Goal: Information Seeking & Learning: Learn about a topic

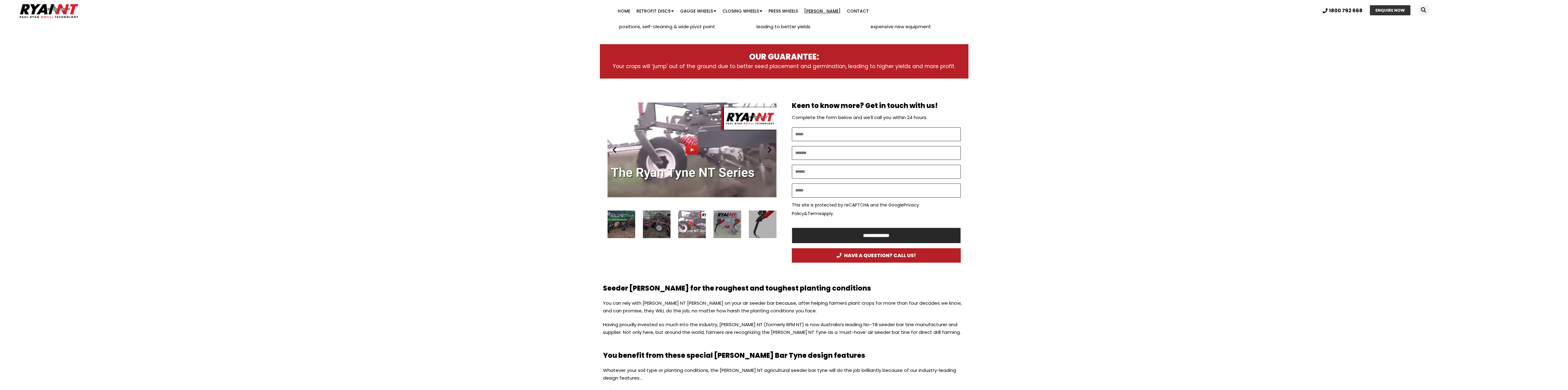
scroll to position [276, 0]
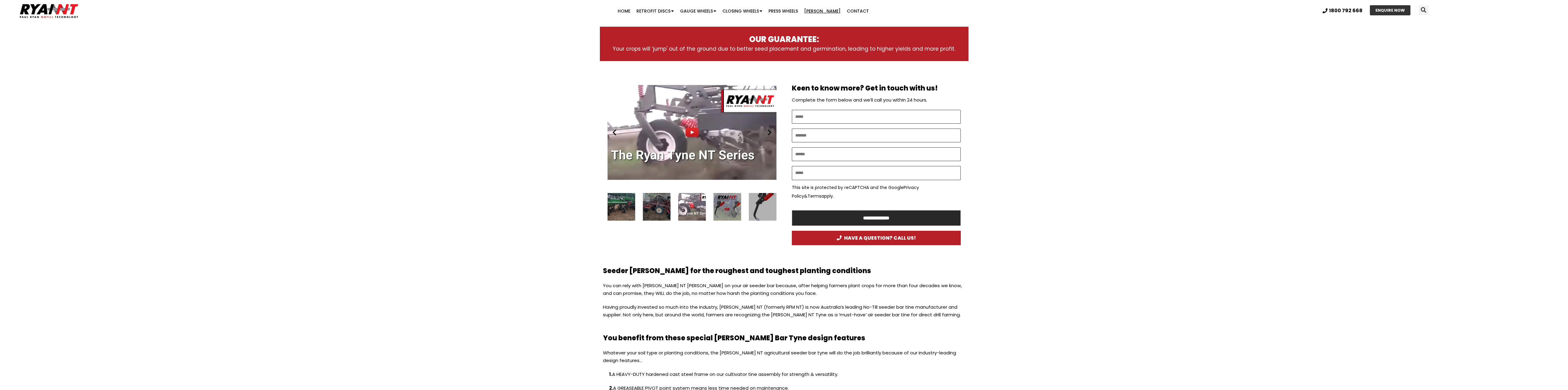
click at [757, 209] on div "3 / 16" at bounding box center [762, 206] width 27 height 27
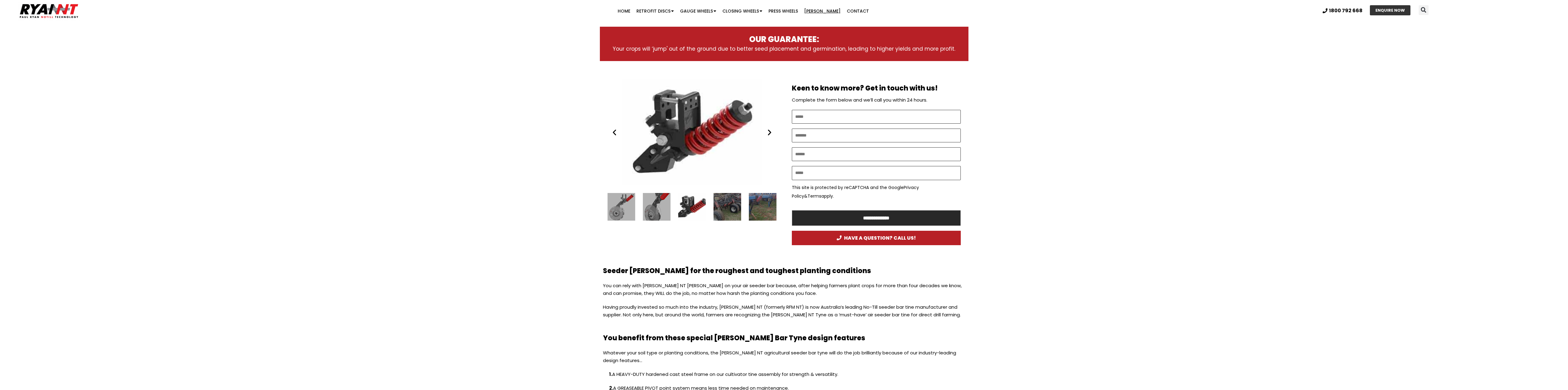
click at [769, 136] on div "Ryan NT (RFM NT) Ryan Tyne Cultivator Tine" at bounding box center [692, 133] width 169 height 106
click at [771, 134] on icon "Next slide" at bounding box center [769, 132] width 8 height 8
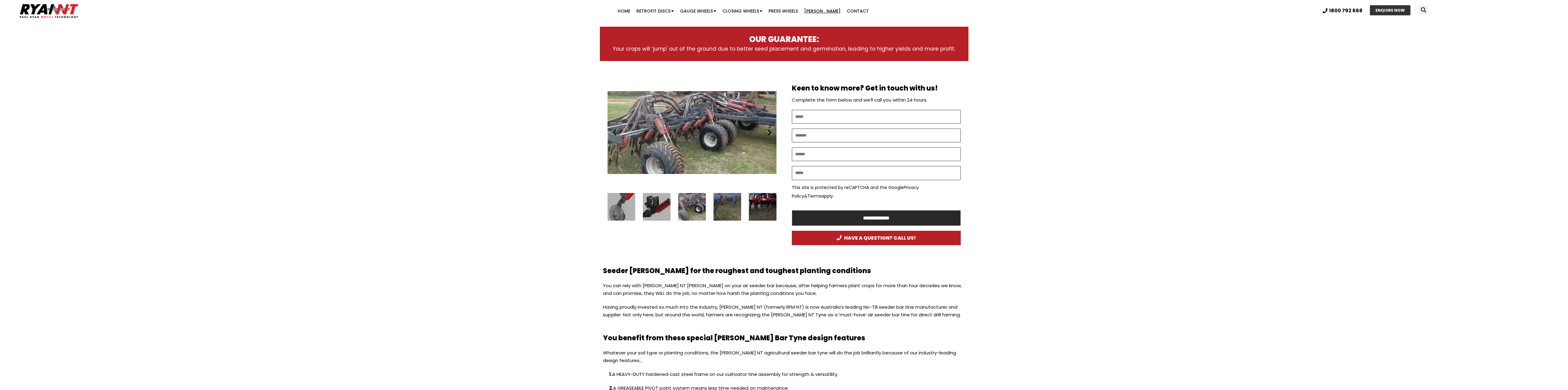
click at [770, 134] on icon "Next slide" at bounding box center [769, 132] width 8 height 8
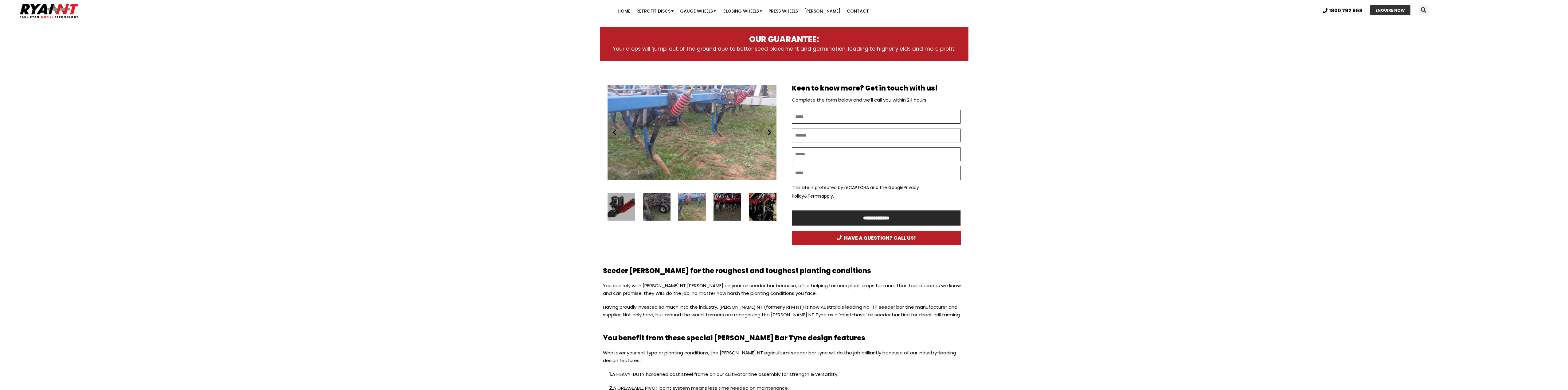
click at [769, 134] on icon "Next slide" at bounding box center [769, 132] width 8 height 8
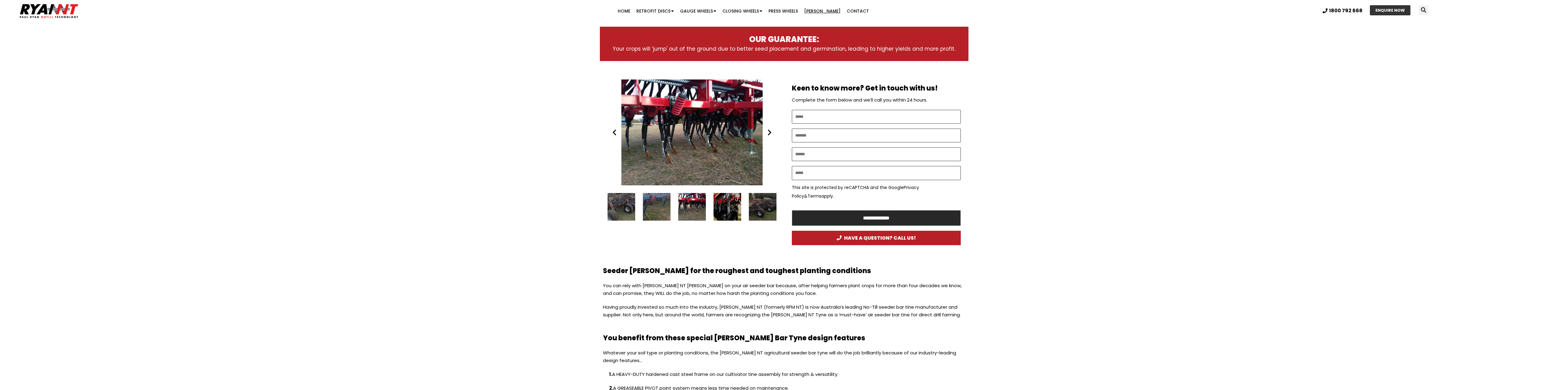
click at [769, 134] on icon "Next slide" at bounding box center [769, 132] width 8 height 8
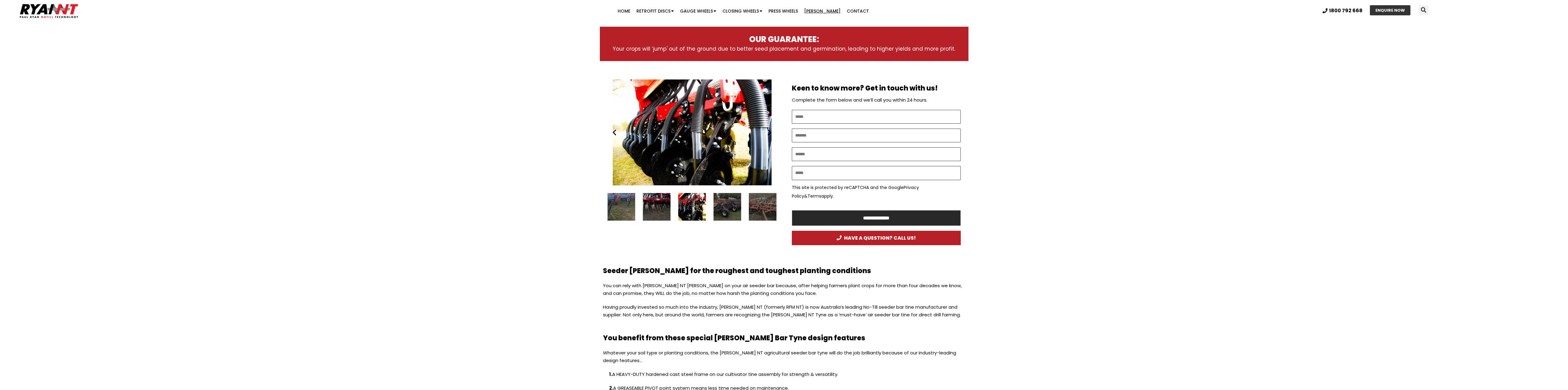
click at [769, 134] on icon "Next slide" at bounding box center [769, 132] width 8 height 8
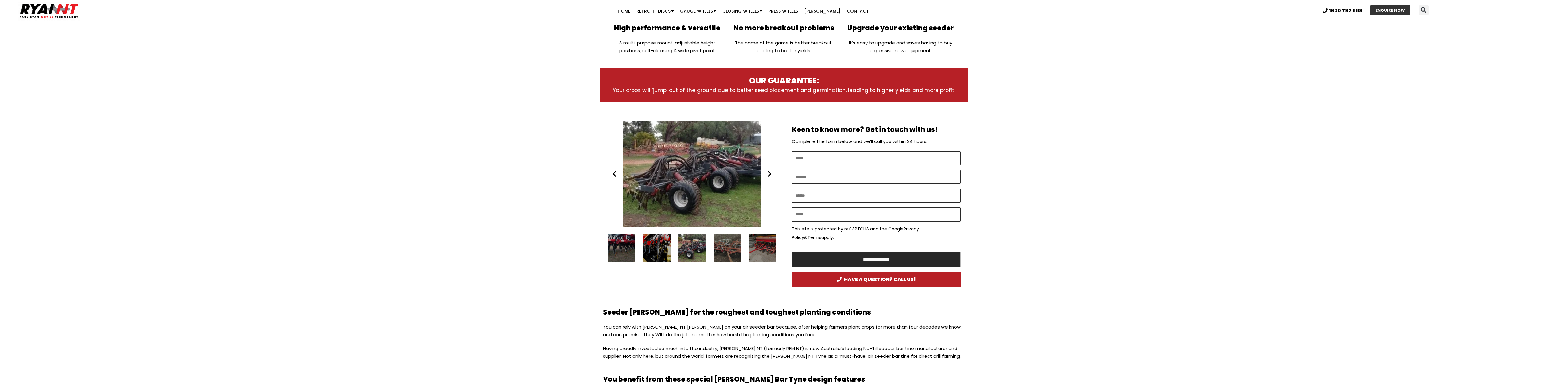
scroll to position [215, 0]
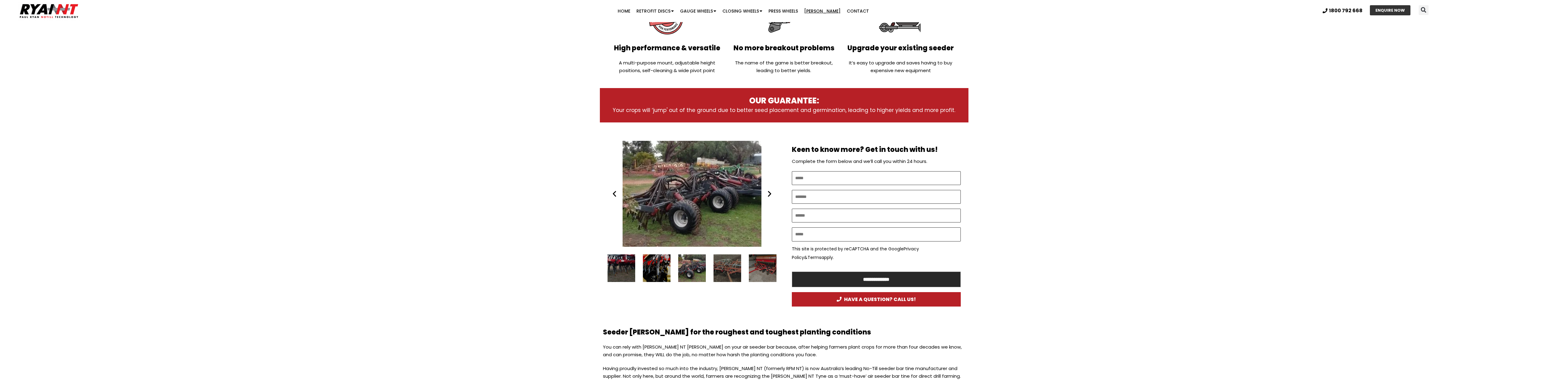
click at [615, 193] on icon "Previous slide" at bounding box center [614, 193] width 8 height 8
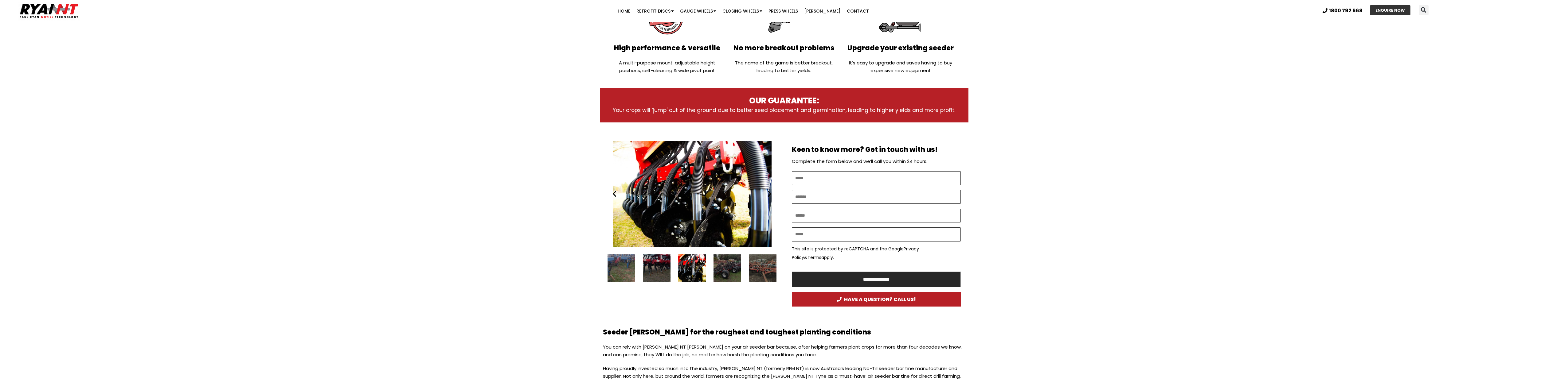
click at [615, 193] on icon "Previous slide" at bounding box center [614, 193] width 8 height 8
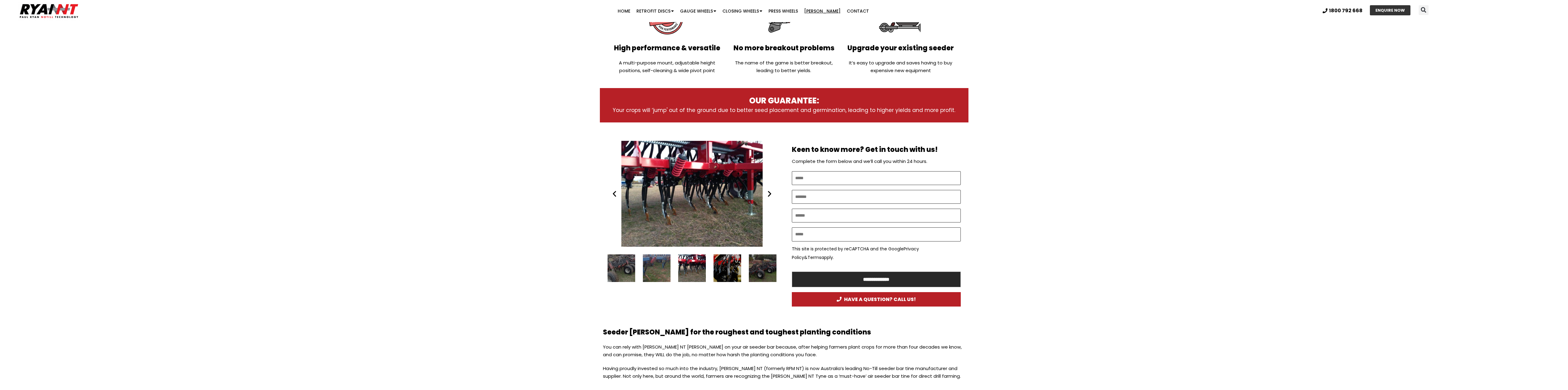
click at [615, 192] on icon "Previous slide" at bounding box center [614, 193] width 8 height 8
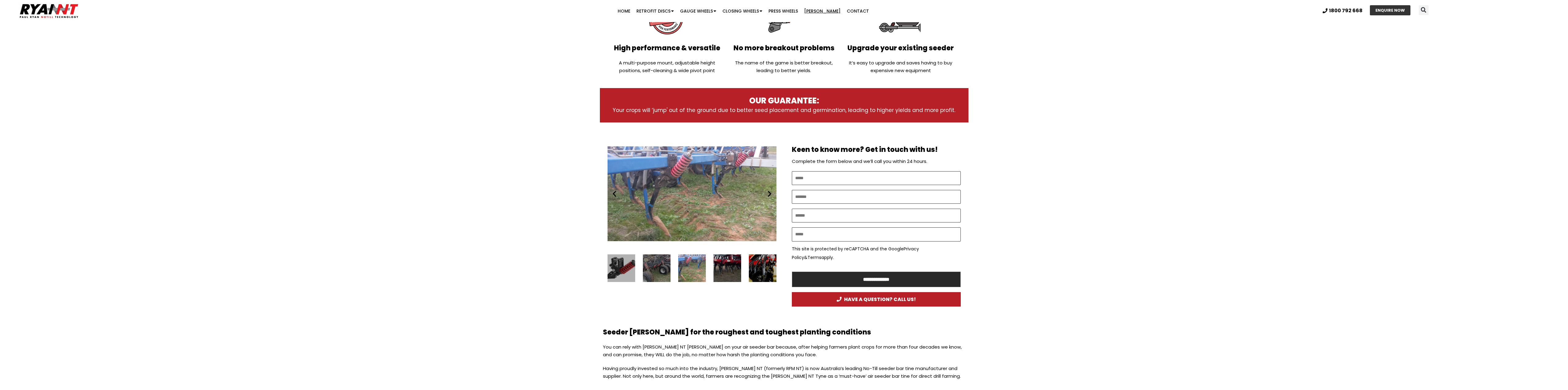
click at [615, 192] on icon "Previous slide" at bounding box center [614, 193] width 8 height 8
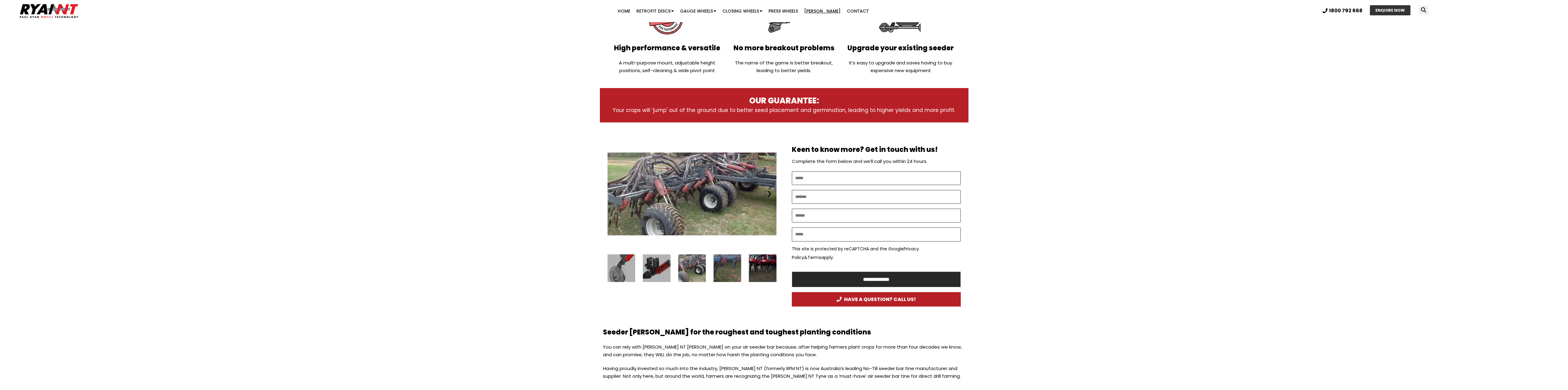
click at [614, 192] on icon "Previous slide" at bounding box center [614, 193] width 8 height 8
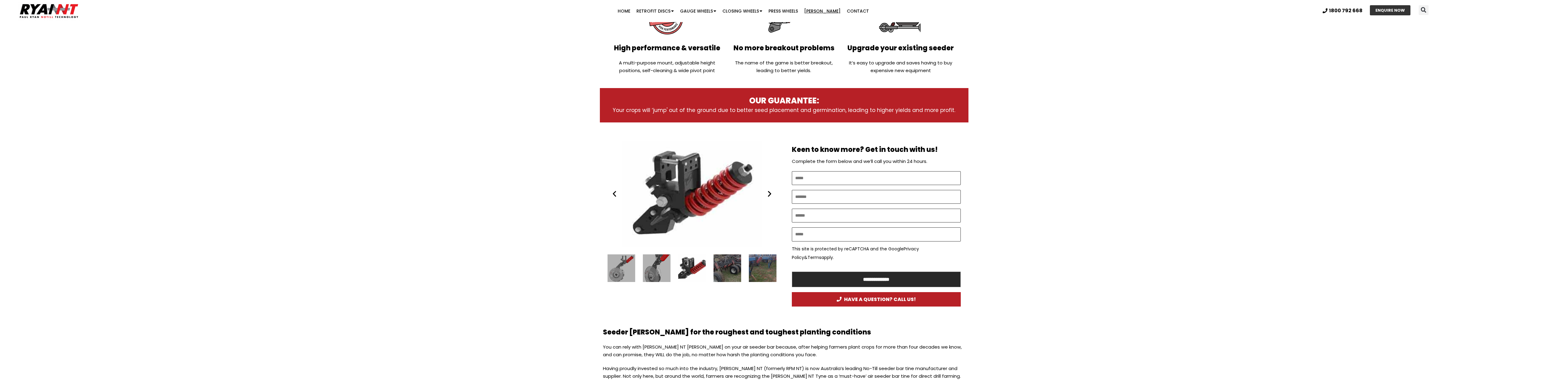
click at [614, 192] on icon "Previous slide" at bounding box center [614, 193] width 8 height 8
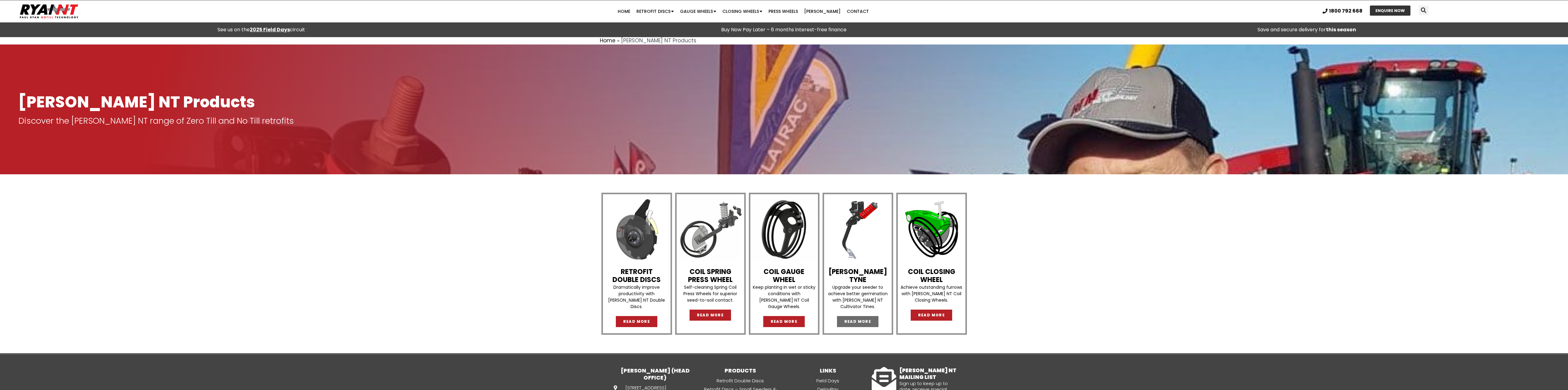
click at [858, 320] on span "READ MORE" at bounding box center [858, 322] width 27 height 4
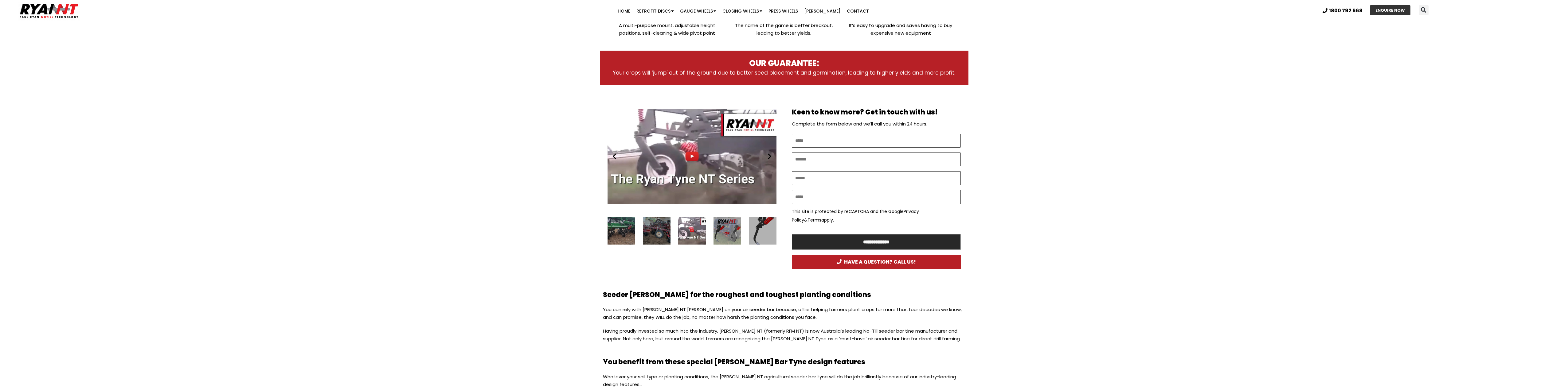
scroll to position [276, 0]
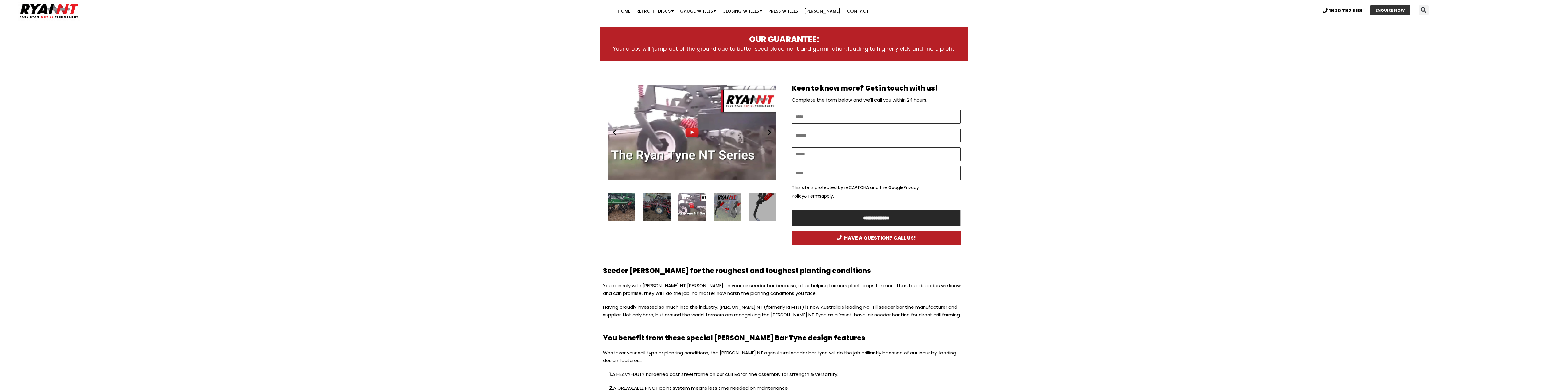
click at [760, 211] on div "3 / 16" at bounding box center [762, 206] width 27 height 27
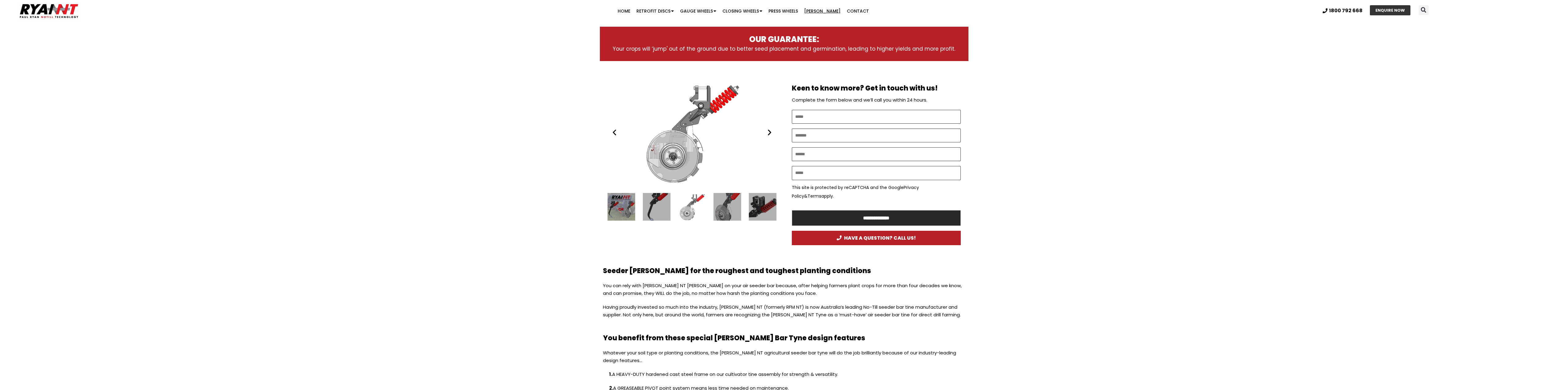
click at [765, 211] on div "6 / 16" at bounding box center [762, 206] width 27 height 27
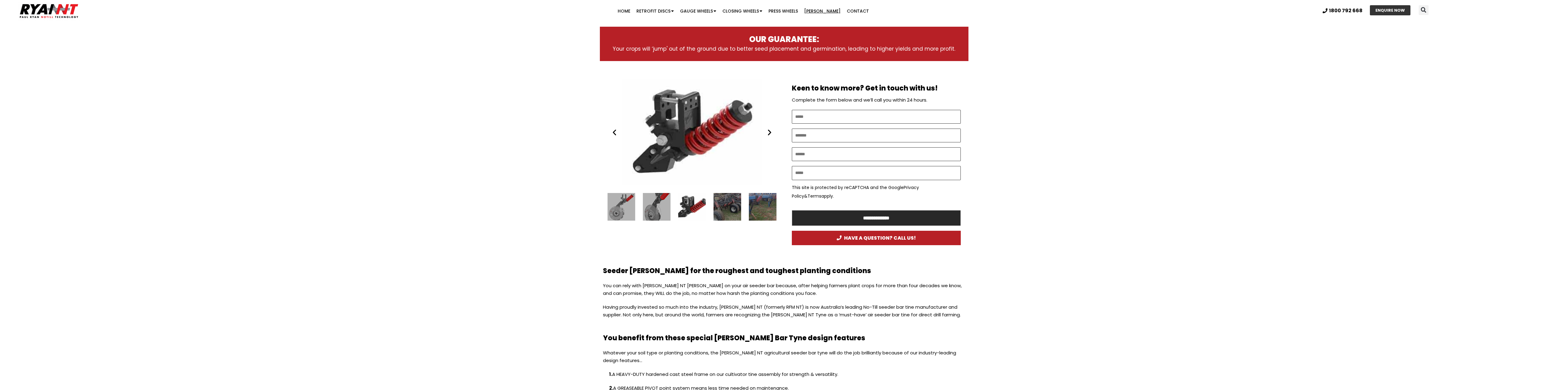
click at [763, 215] on div "8 / 16" at bounding box center [762, 206] width 27 height 27
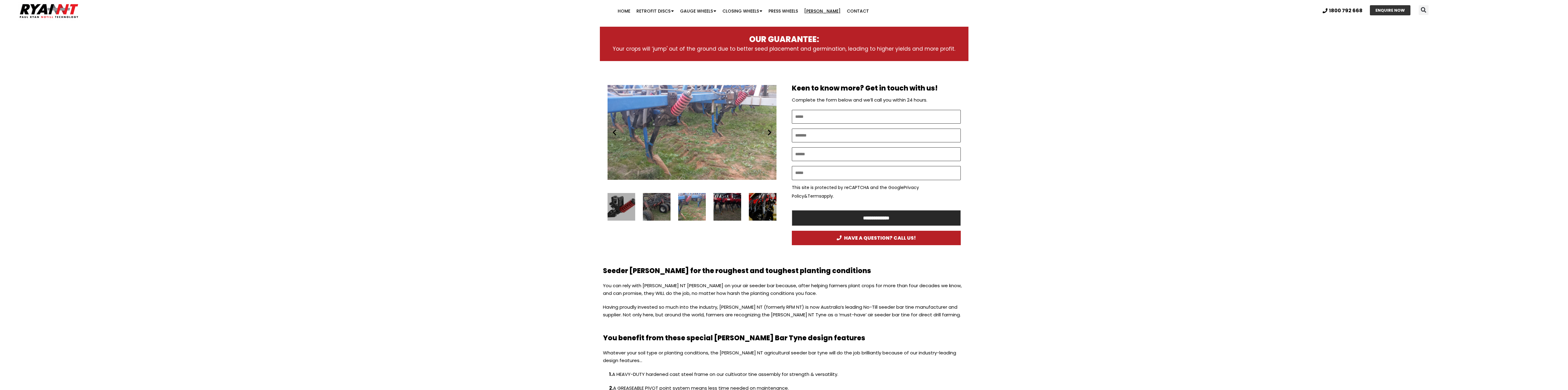
click at [720, 212] on div "9 / 16" at bounding box center [727, 206] width 27 height 27
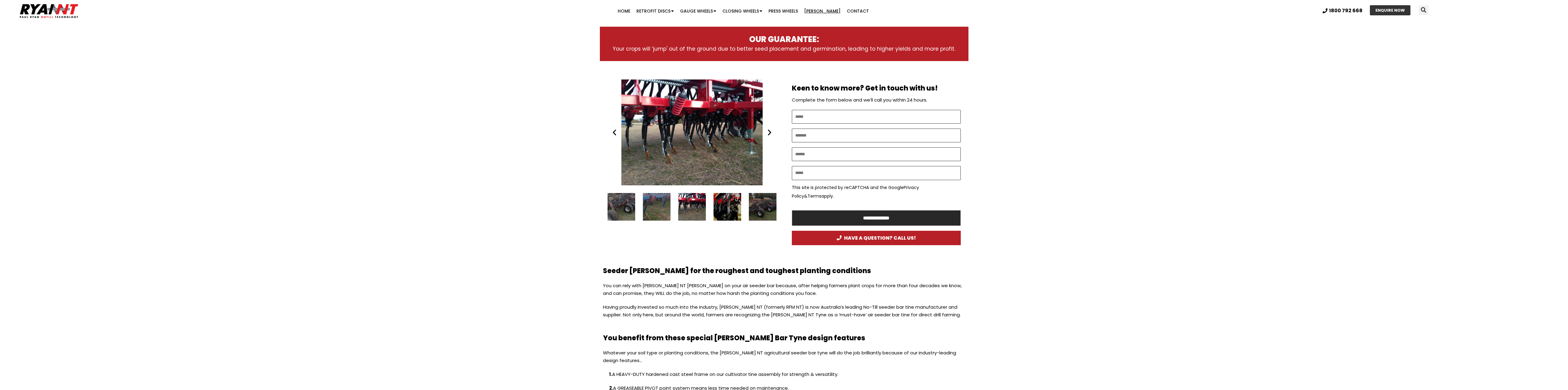
click at [723, 212] on div "10 / 16" at bounding box center [727, 206] width 27 height 27
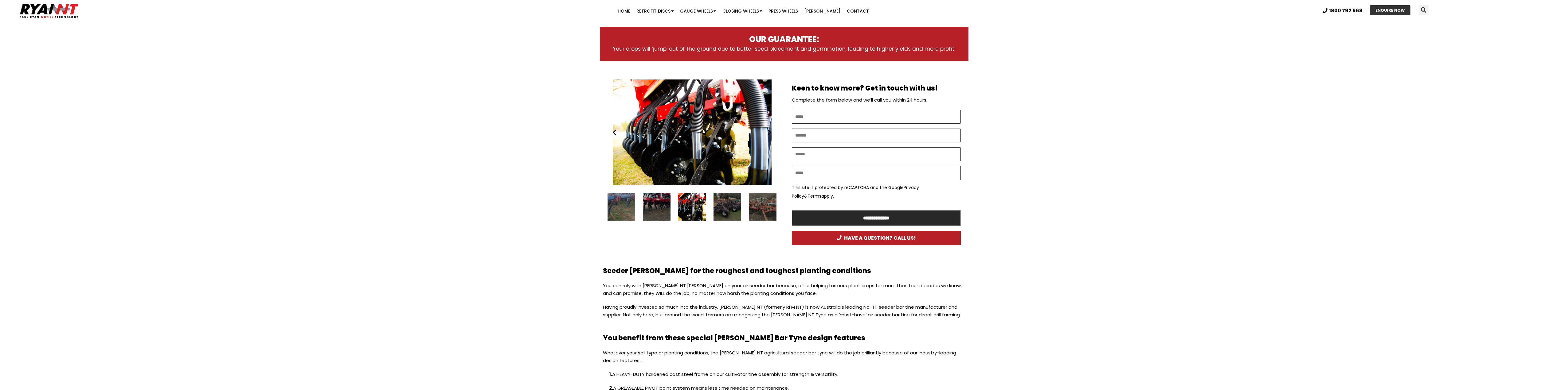
click at [758, 214] on div "12 / 16" at bounding box center [762, 206] width 27 height 27
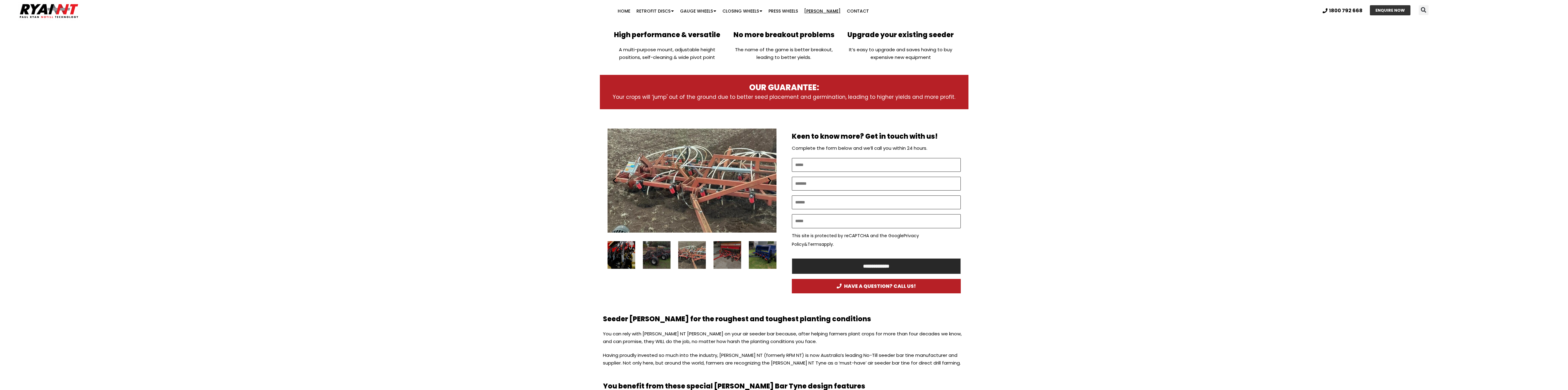
scroll to position [215, 0]
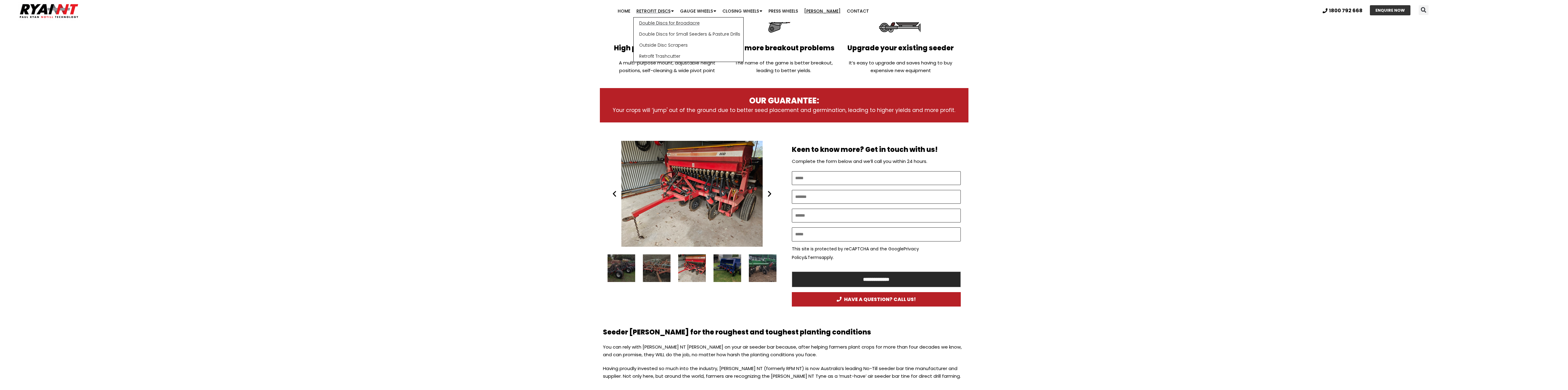
click at [662, 23] on link "Double Discs for Broadacre" at bounding box center [688, 23] width 110 height 11
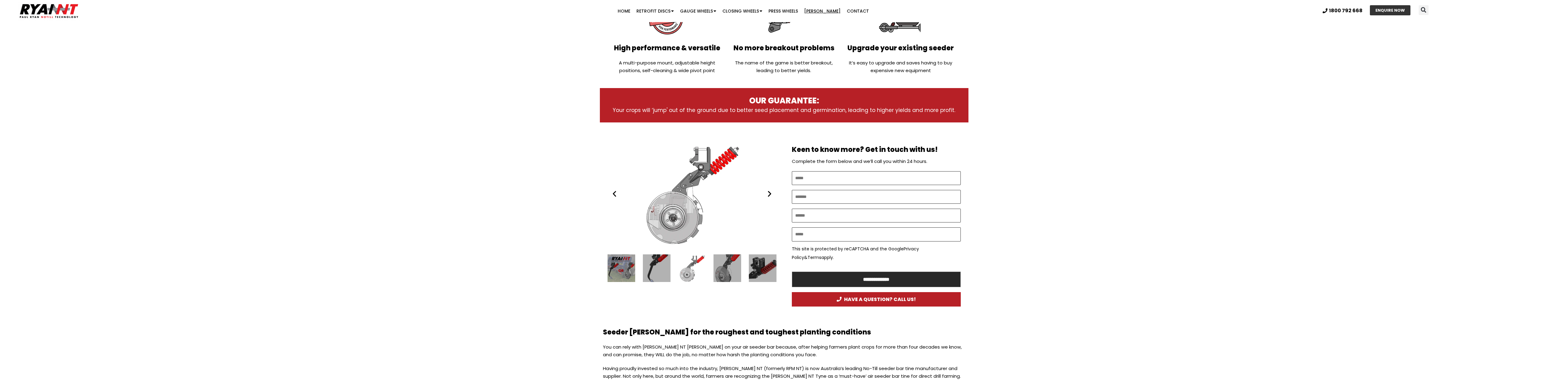
drag, startPoint x: 181, startPoint y: 0, endPoint x: 226, endPoint y: 101, distance: 110.6
click at [226, 101] on section "OUR GUARANTEE: Your crops will ‘jump' out of the ground due to better seed plac…" at bounding box center [784, 105] width 1568 height 35
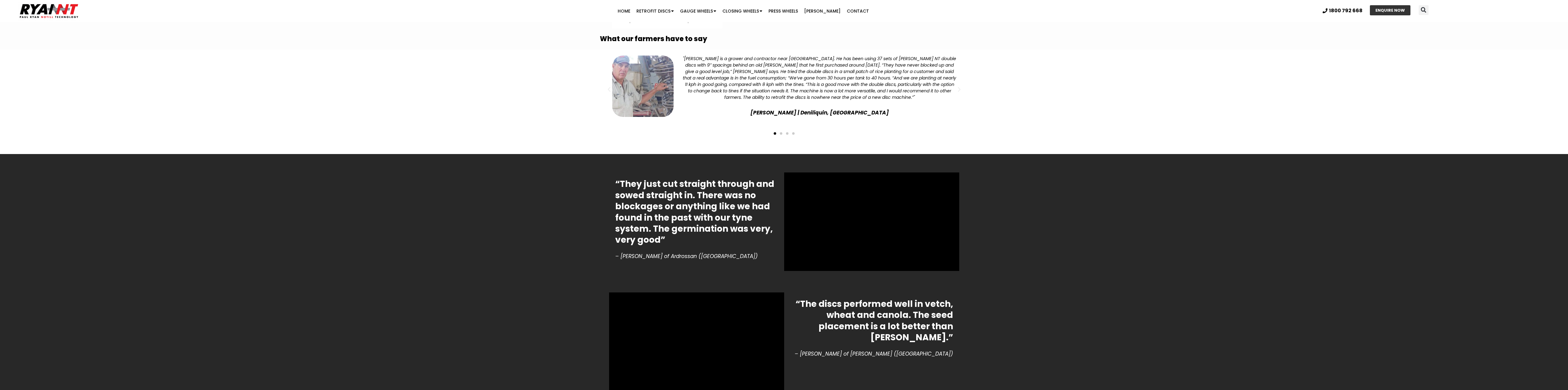
scroll to position [1166, 0]
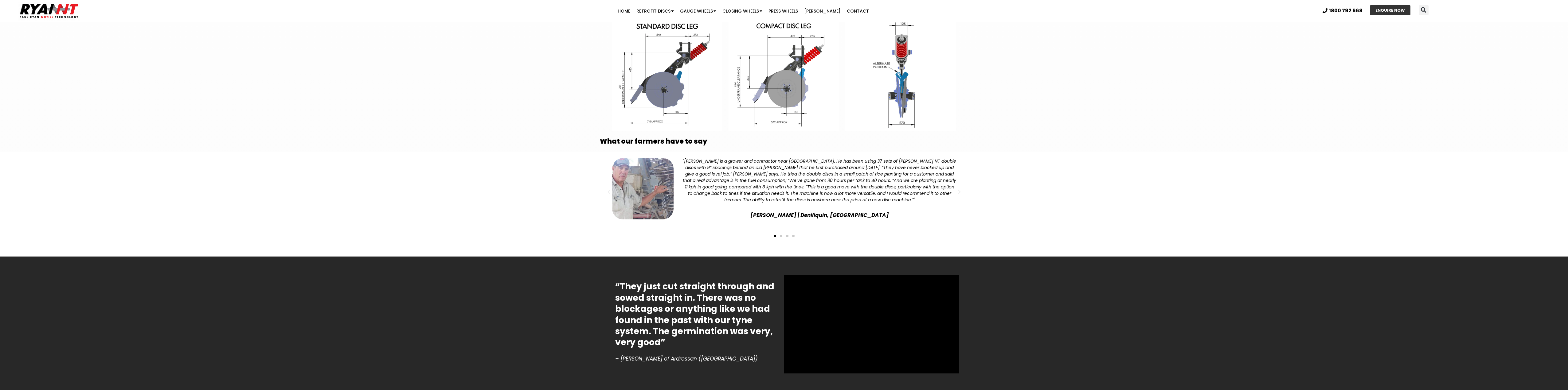
click at [781, 235] on span "Go to slide 2" at bounding box center [781, 236] width 2 height 2
click at [787, 235] on span "Go to slide 3" at bounding box center [787, 236] width 2 height 2
click at [793, 235] on span "Go to slide 4" at bounding box center [793, 236] width 2 height 2
